Goal: Find specific page/section: Find specific page/section

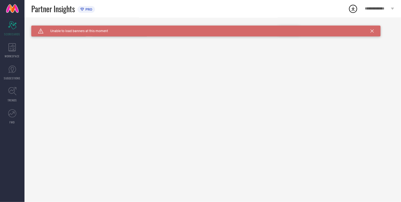
type input "All"
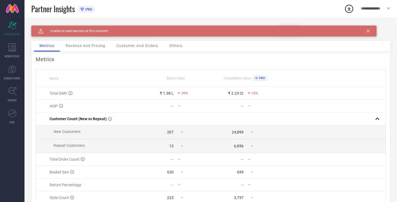
click at [367, 31] on icon at bounding box center [367, 30] width 3 height 3
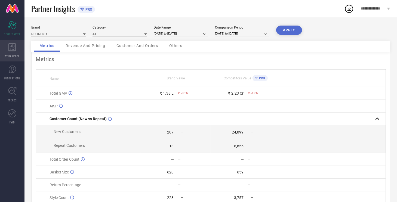
click at [10, 49] on icon at bounding box center [12, 47] width 8 height 8
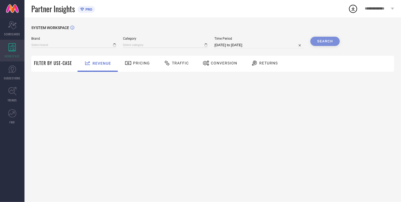
type input "RD TREND"
type input "All"
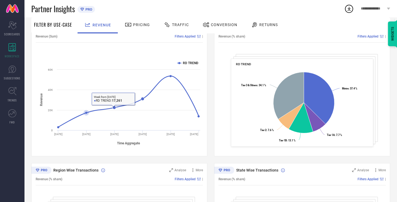
scroll to position [70, 0]
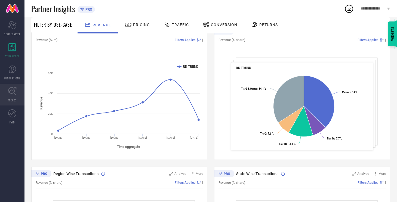
click at [11, 91] on icon at bounding box center [12, 91] width 8 height 8
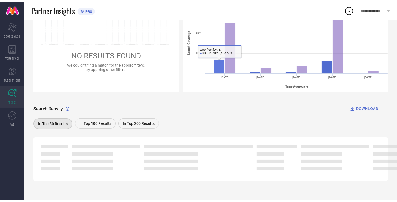
scroll to position [51, 0]
